Goal: Information Seeking & Learning: Compare options

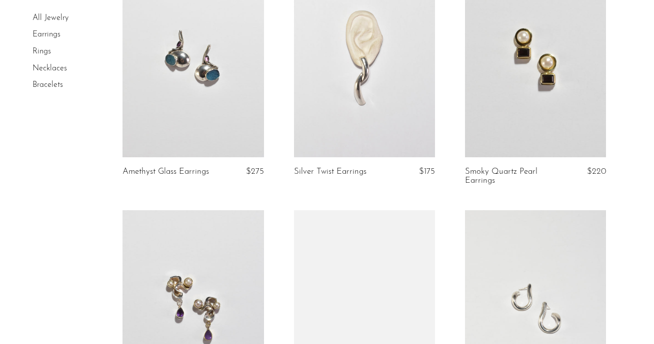
scroll to position [1128, 0]
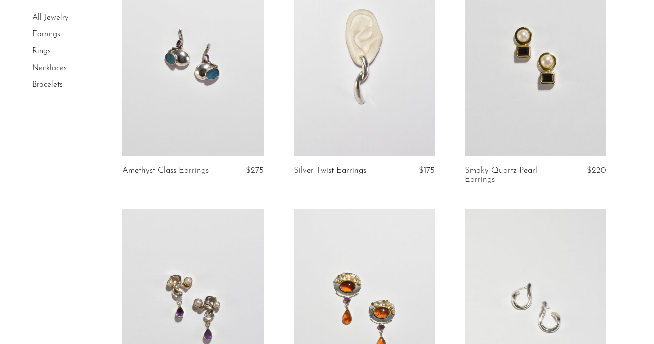
click at [213, 94] on link at bounding box center [192, 57] width 141 height 197
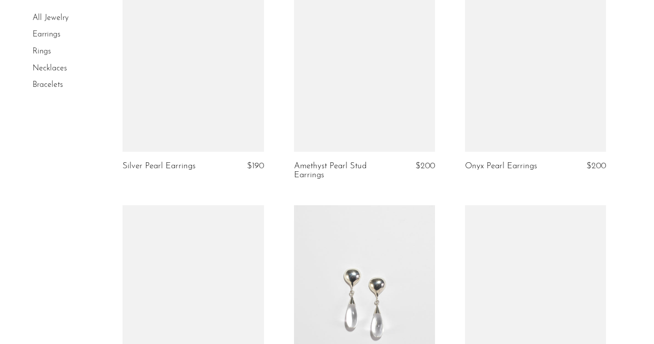
scroll to position [2391, 0]
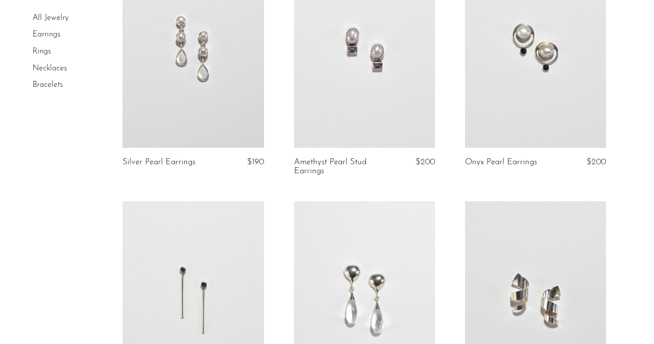
click at [371, 95] on link at bounding box center [364, 48] width 141 height 197
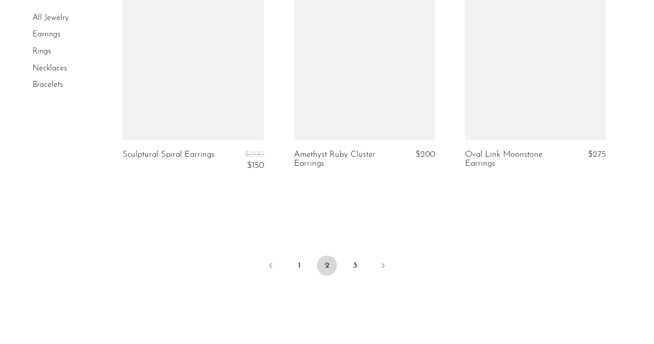
scroll to position [2925, 0]
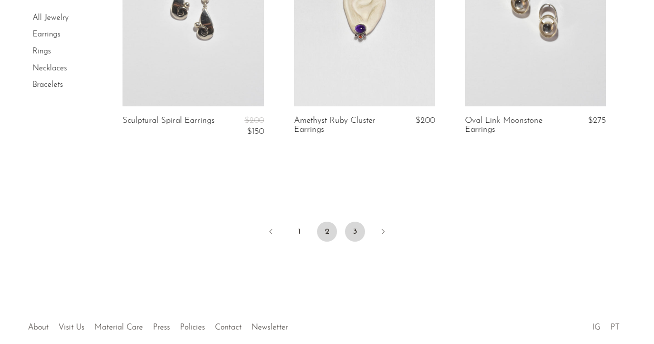
click at [357, 235] on link "3" at bounding box center [355, 232] width 20 height 20
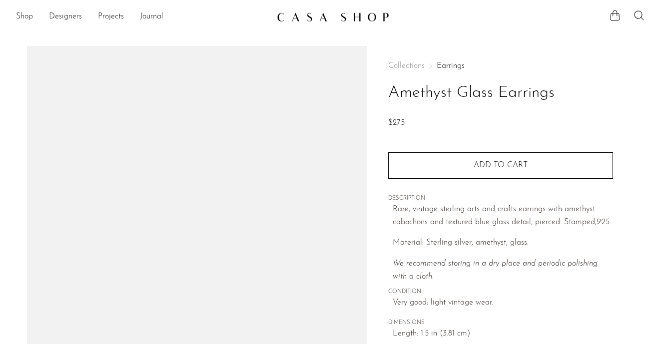
scroll to position [151, 0]
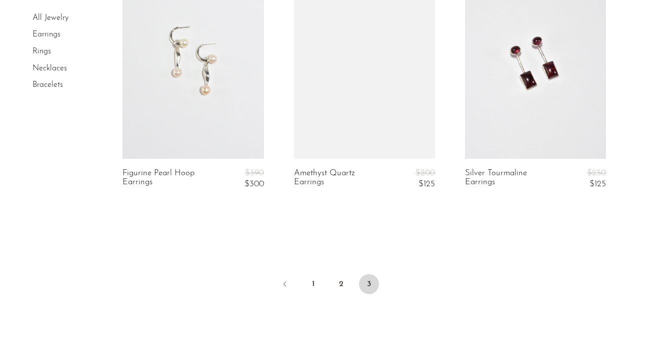
scroll to position [2255, 0]
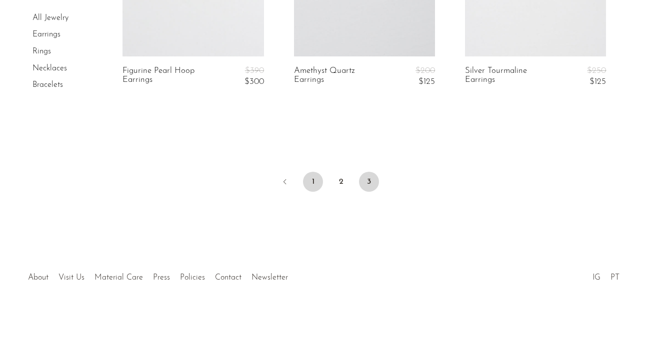
click at [310, 186] on link "1" at bounding box center [313, 182] width 20 height 20
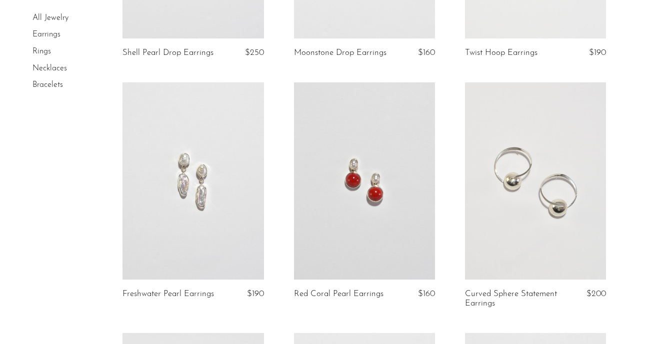
scroll to position [1343, 0]
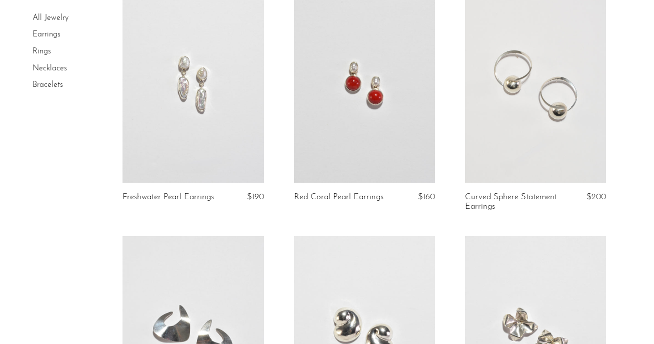
click at [555, 132] on link at bounding box center [535, 84] width 141 height 197
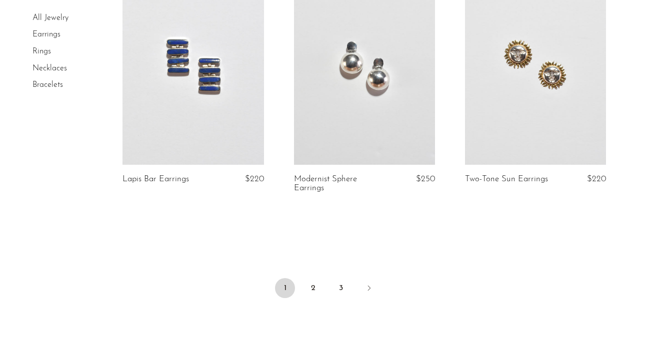
scroll to position [2862, 0]
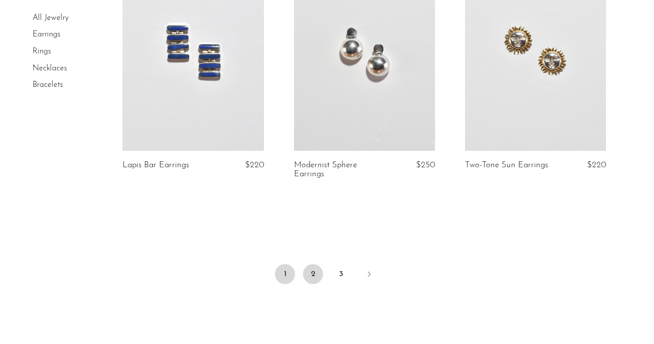
click at [315, 278] on link "2" at bounding box center [313, 274] width 20 height 20
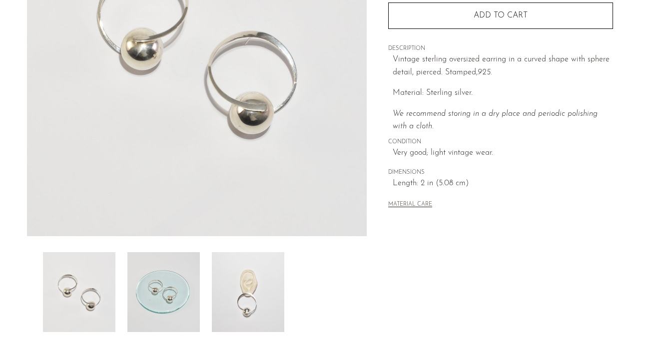
scroll to position [190, 0]
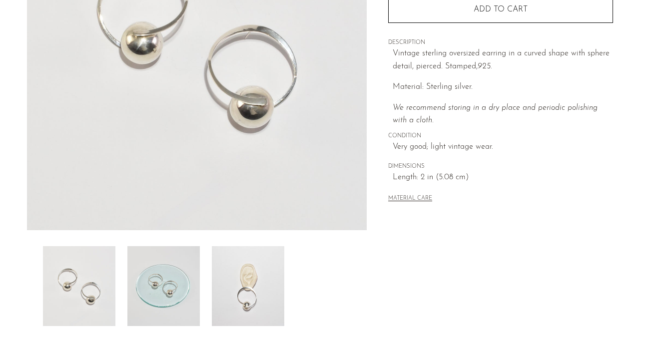
click at [246, 303] on img at bounding box center [248, 286] width 72 height 80
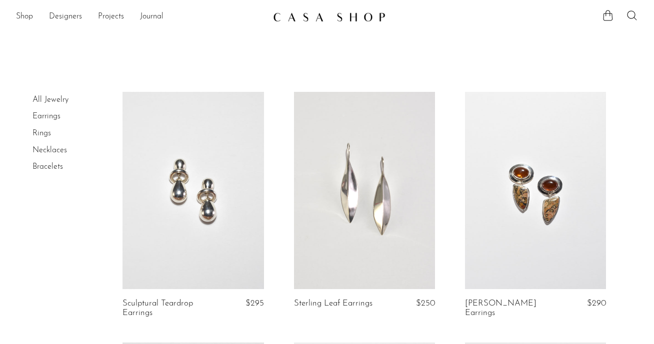
click at [36, 132] on link "Rings" at bounding box center [41, 133] width 18 height 8
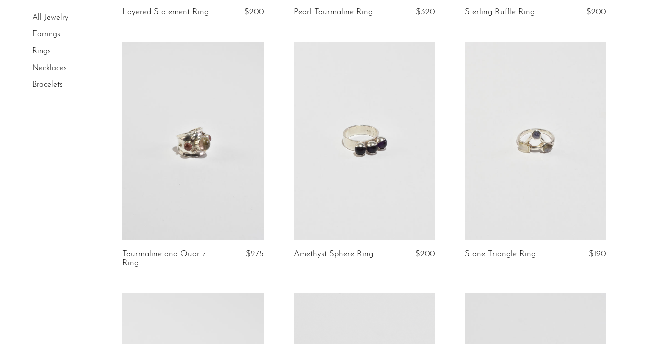
scroll to position [293, 0]
click at [412, 173] on link at bounding box center [364, 138] width 141 height 197
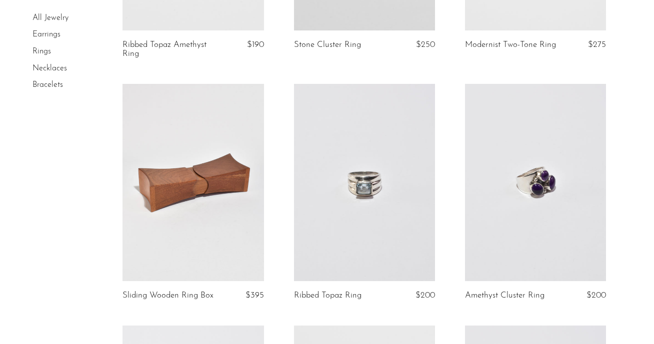
scroll to position [2006, 0]
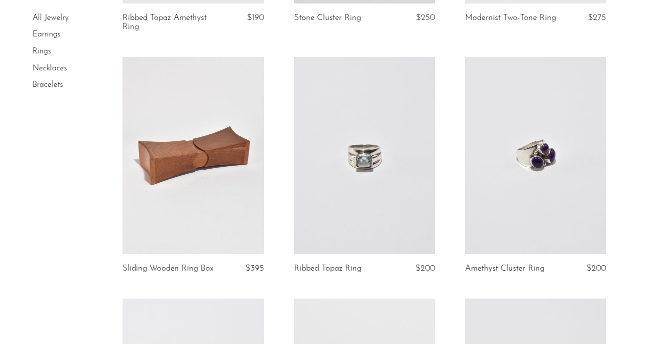
click at [359, 182] on link at bounding box center [364, 155] width 141 height 197
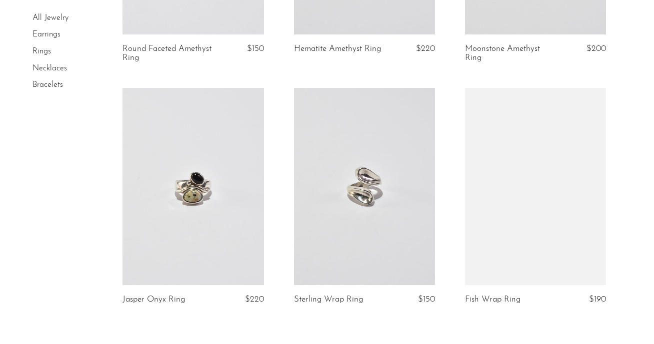
scroll to position [2794, 0]
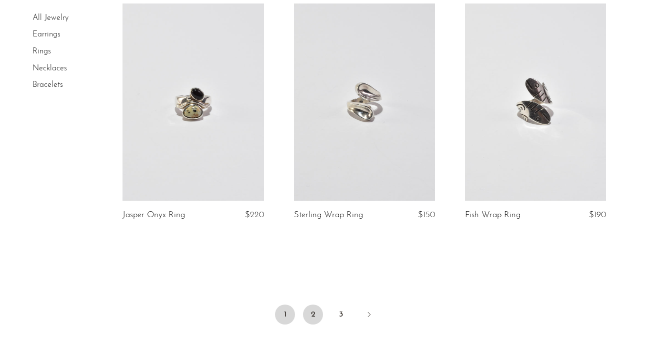
click at [308, 314] on link "2" at bounding box center [313, 315] width 20 height 20
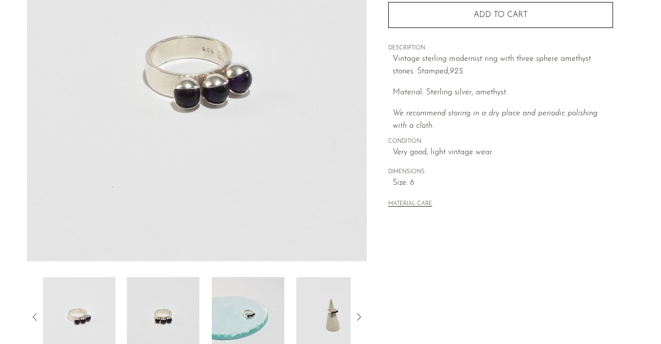
scroll to position [220, 0]
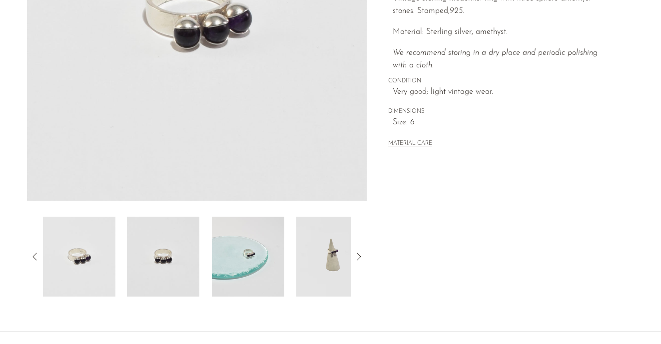
click at [341, 268] on img at bounding box center [332, 257] width 72 height 80
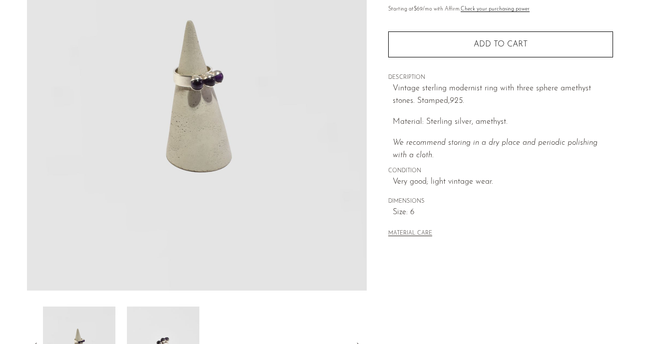
scroll to position [129, 0]
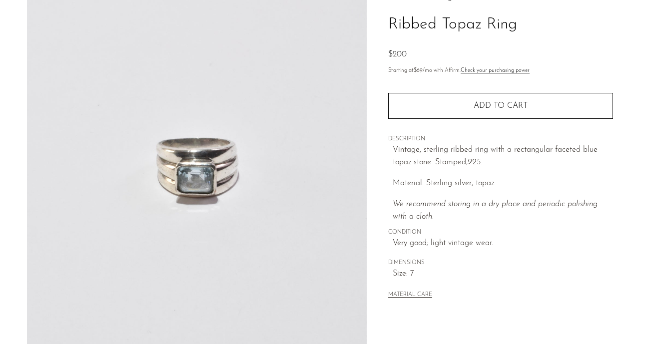
scroll to position [306, 0]
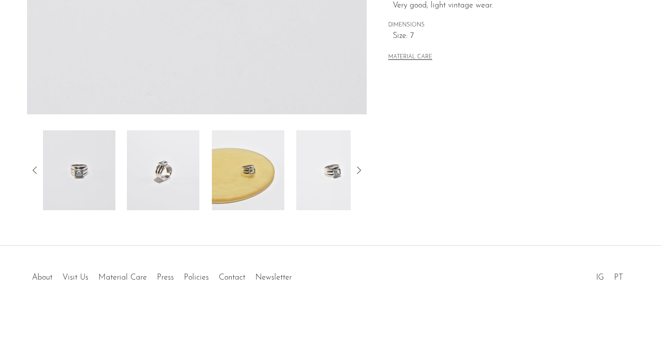
click at [322, 187] on img at bounding box center [332, 170] width 72 height 80
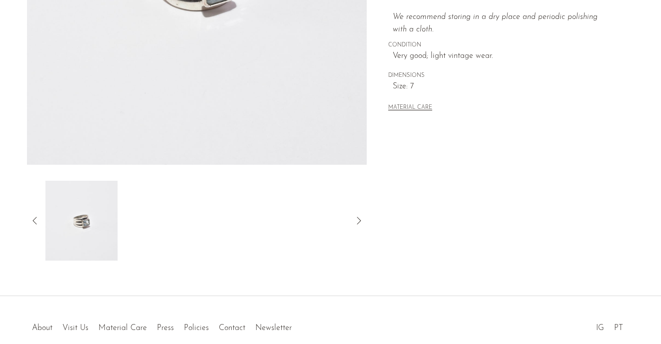
scroll to position [143, 0]
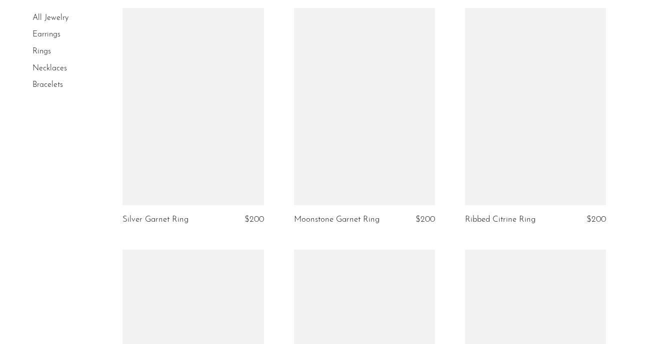
scroll to position [1566, 0]
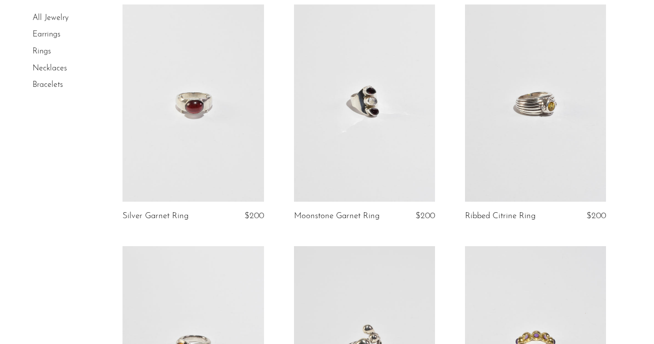
click at [222, 155] on link at bounding box center [192, 102] width 141 height 197
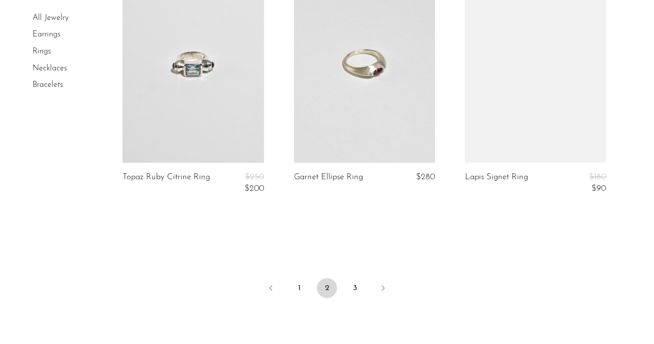
scroll to position [2856, 0]
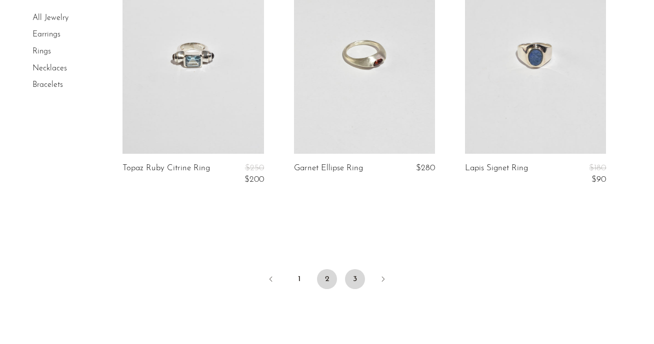
click at [356, 289] on link "3" at bounding box center [355, 279] width 20 height 20
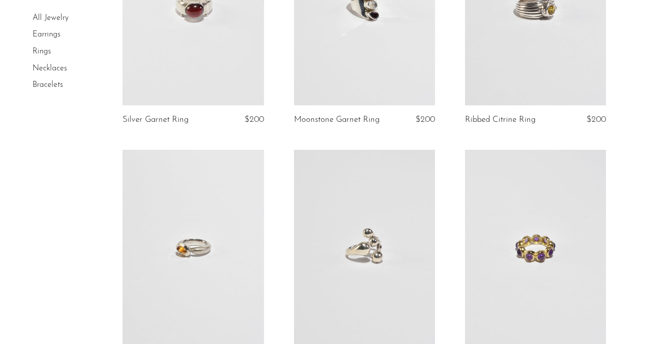
scroll to position [1513, 0]
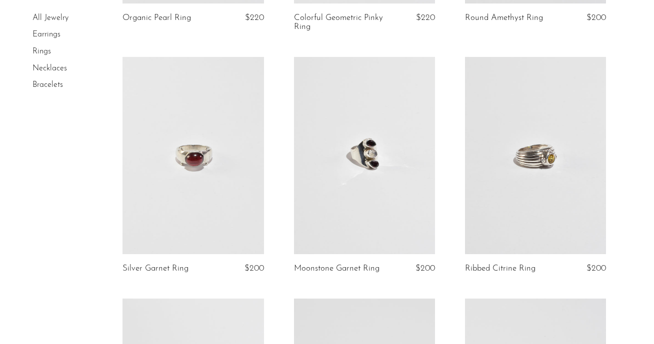
click at [204, 170] on link at bounding box center [192, 155] width 141 height 197
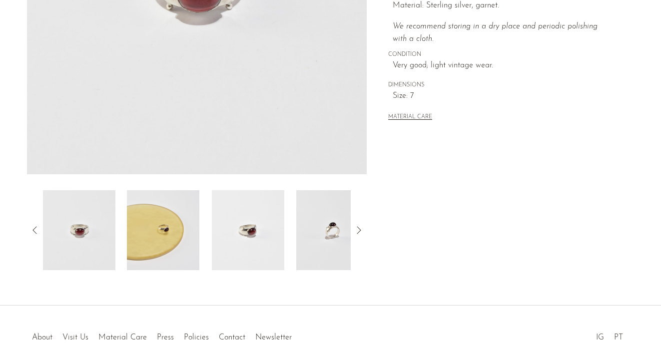
scroll to position [257, 0]
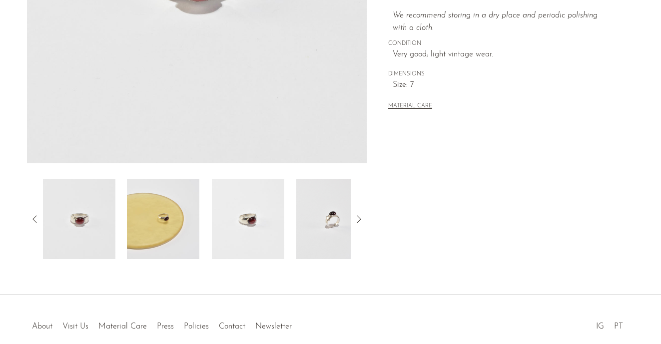
click at [326, 229] on img at bounding box center [332, 219] width 72 height 80
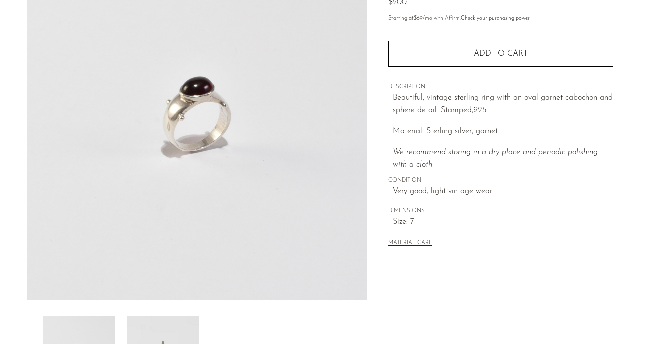
scroll to position [146, 0]
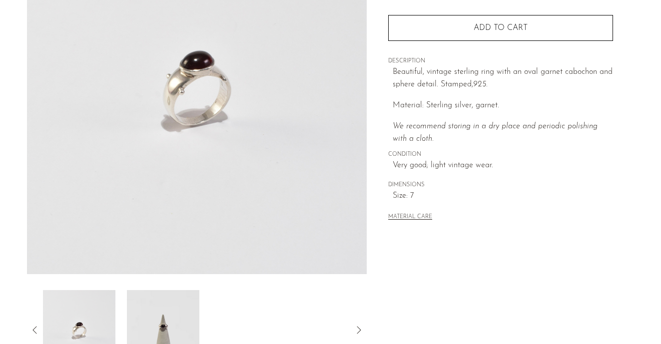
click at [168, 329] on img at bounding box center [163, 330] width 72 height 80
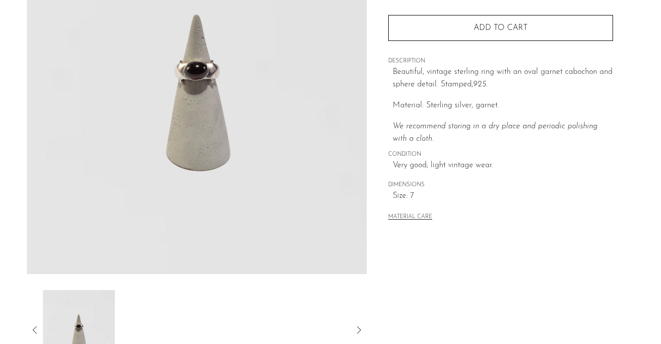
click at [84, 315] on img at bounding box center [78, 330] width 72 height 80
click at [208, 66] on img at bounding box center [197, 87] width 340 height 375
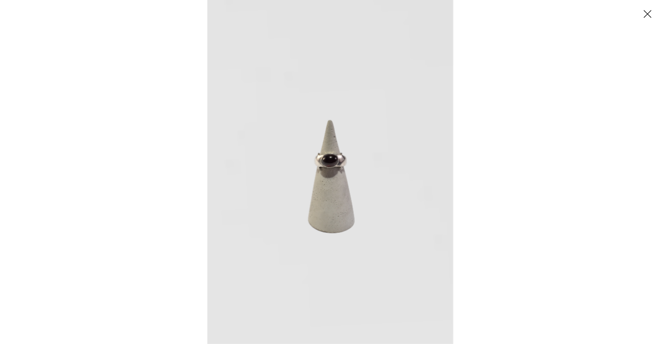
click at [523, 207] on div at bounding box center [537, 172] width 661 height 344
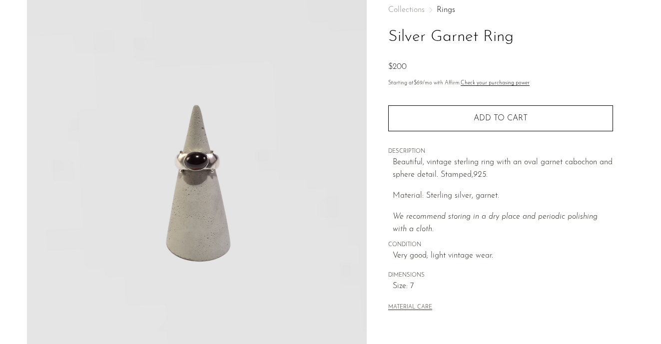
scroll to position [29, 0]
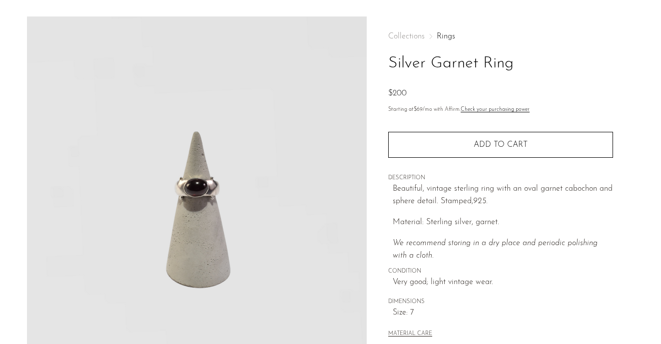
click at [209, 204] on img at bounding box center [197, 203] width 340 height 375
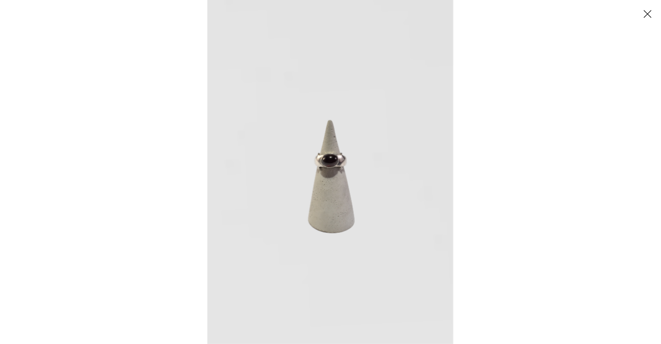
click at [325, 167] on img at bounding box center [330, 172] width 246 height 344
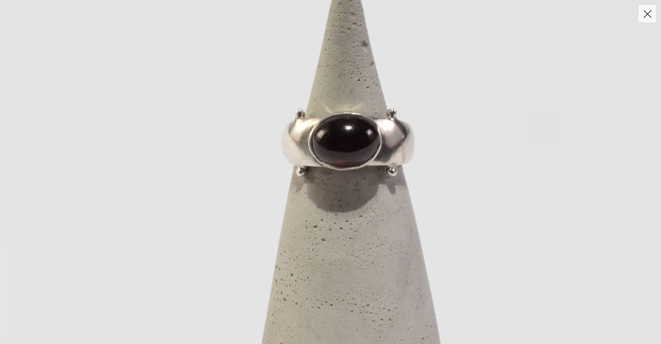
click at [643, 16] on button "Close" at bounding box center [647, 13] width 17 height 17
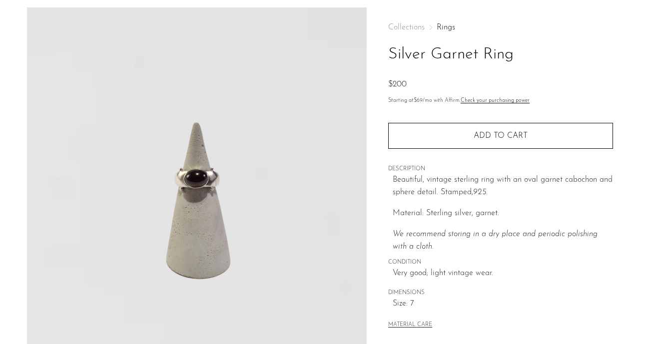
scroll to position [43, 0]
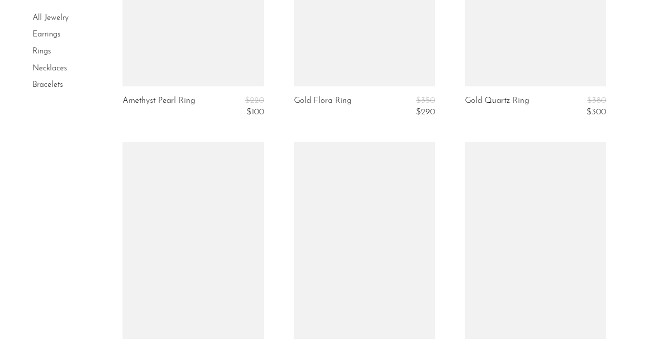
scroll to position [1663, 0]
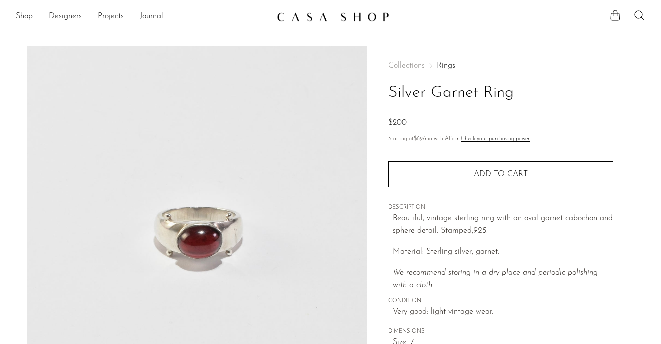
drag, startPoint x: 521, startPoint y: 95, endPoint x: 377, endPoint y: 92, distance: 143.4
click at [377, 92] on div "Collections Rings Silver Garnet Ring $200 Starting at $69 /mo with Affirm. Chec…" at bounding box center [500, 281] width 267 height 471
copy h1 "Silver Garnet Ring"
